Goal: Information Seeking & Learning: Learn about a topic

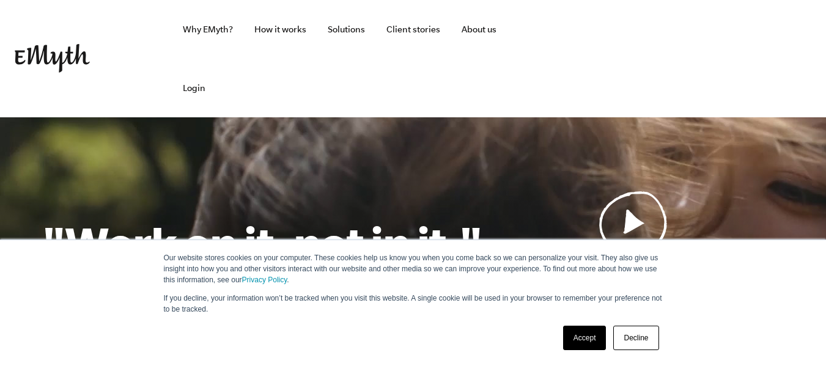
click at [630, 340] on link "Decline" at bounding box center [635, 338] width 45 height 24
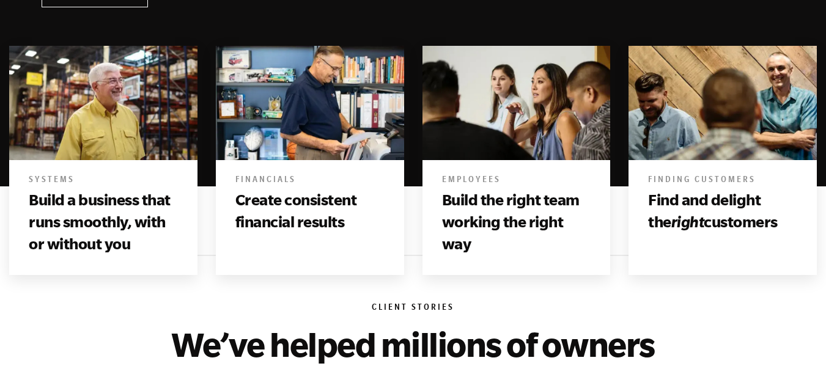
scroll to position [795, 0]
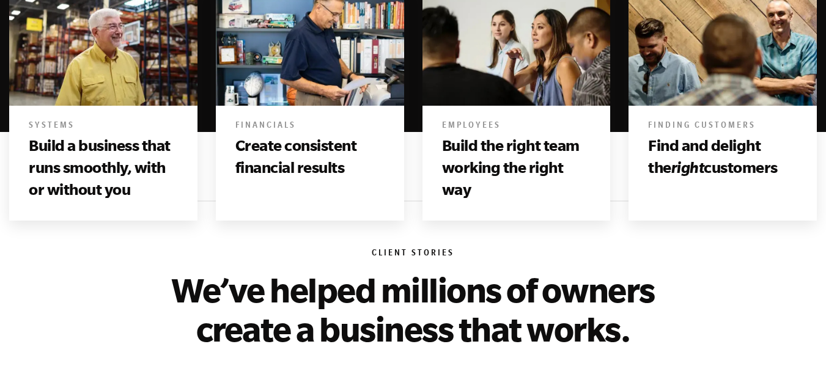
click at [57, 135] on h3 "Build a business that runs smoothly, with or without you" at bounding box center [103, 168] width 149 height 67
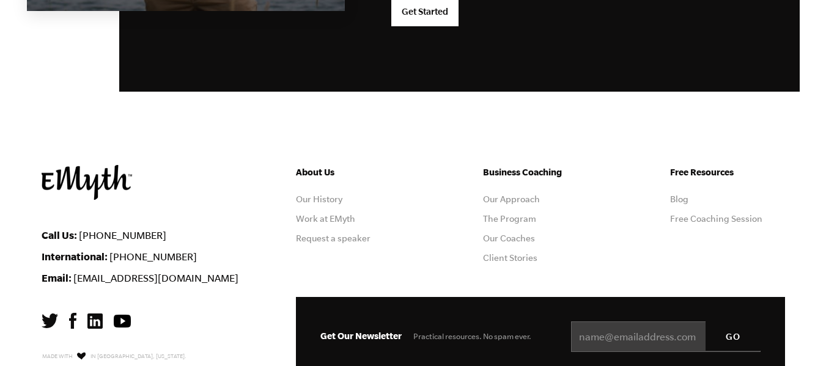
scroll to position [3333, 0]
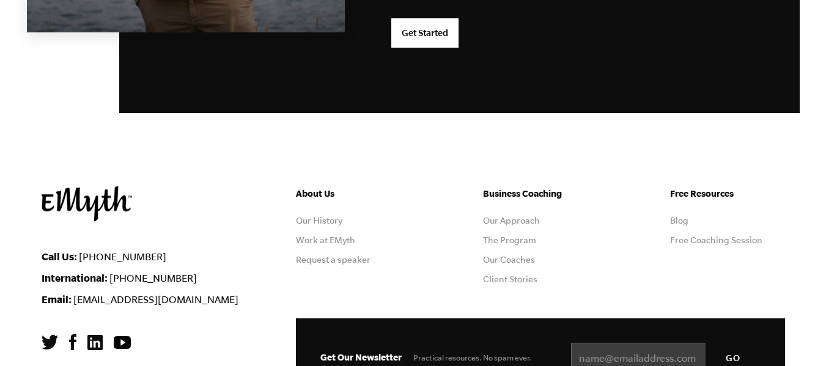
click at [686, 186] on ul "Free Resources Blog Free Coaching Session" at bounding box center [727, 240] width 115 height 108
click at [684, 216] on link "Blog" at bounding box center [679, 221] width 18 height 10
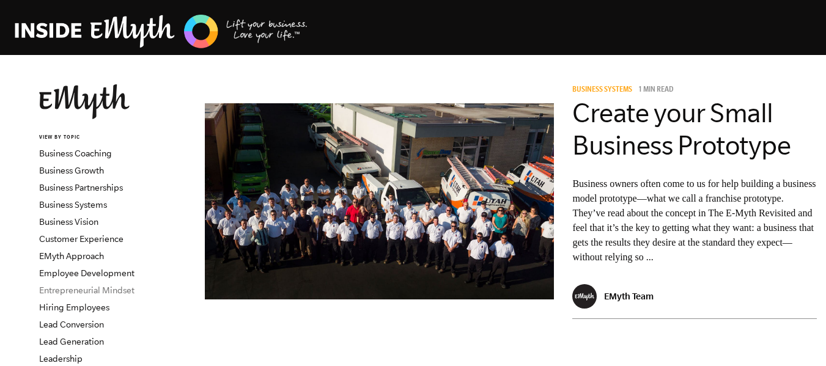
click at [90, 291] on link "Entrepreneurial Mindset" at bounding box center [86, 291] width 95 height 10
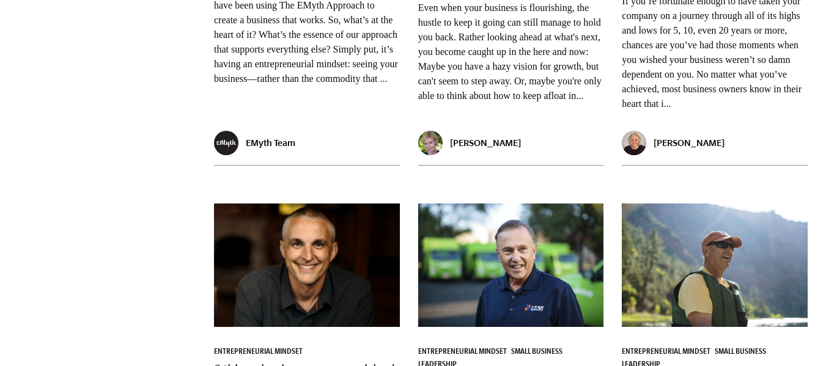
scroll to position [1834, 0]
